Goal: Task Accomplishment & Management: Manage account settings

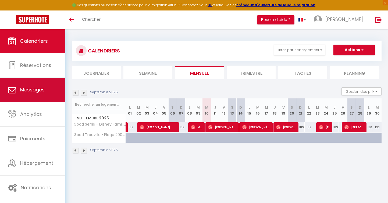
click at [37, 89] on span "Messages" at bounding box center [32, 89] width 24 height 7
select select "message"
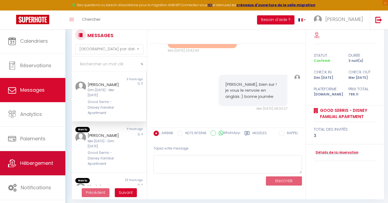
scroll to position [19, 0]
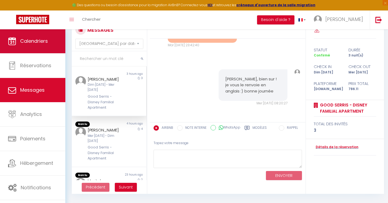
click at [38, 41] on span "Calendriers" at bounding box center [34, 41] width 28 height 7
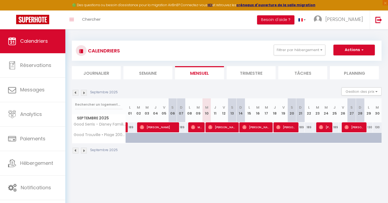
click at [223, 126] on span "[PERSON_NAME]" at bounding box center [222, 127] width 29 height 10
select select "OK"
select select "0"
select select "1"
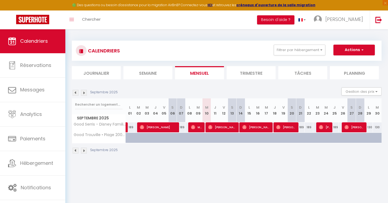
select select "1"
select select
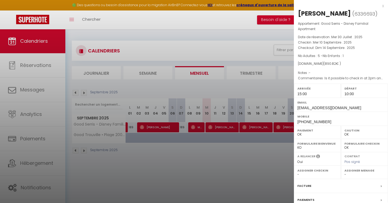
click at [226, 139] on div at bounding box center [194, 101] width 388 height 203
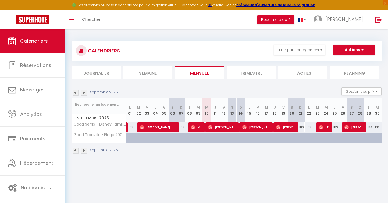
click at [83, 93] on img at bounding box center [84, 93] width 6 height 6
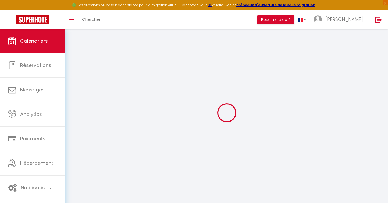
select select "0"
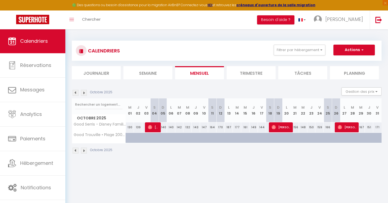
click at [350, 126] on span "[PERSON_NAME]" at bounding box center [347, 127] width 19 height 10
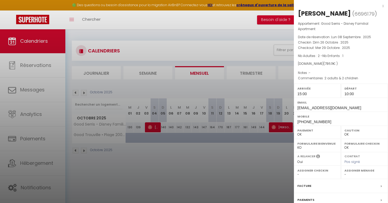
click at [362, 12] on span "6696179" at bounding box center [364, 13] width 20 height 7
copy span "6696179"
click at [182, 31] on div at bounding box center [194, 101] width 388 height 203
